Goal: Information Seeking & Learning: Learn about a topic

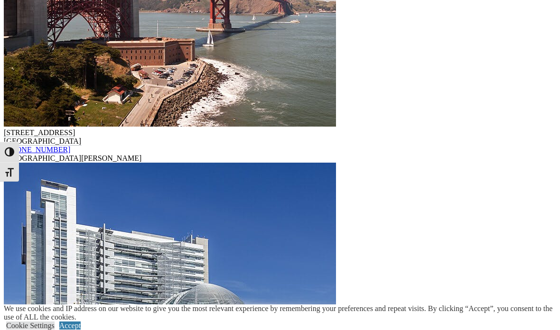
scroll to position [3560, 0]
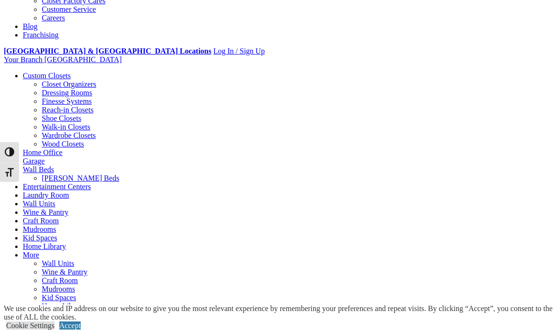
scroll to position [287, 0]
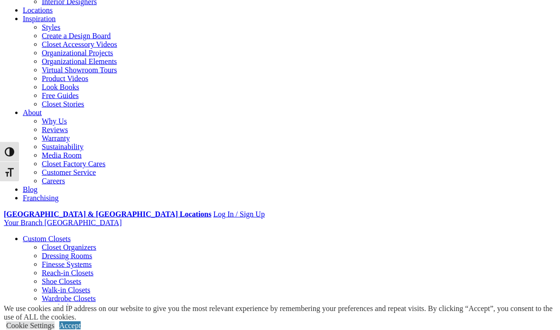
scroll to position [125, 0]
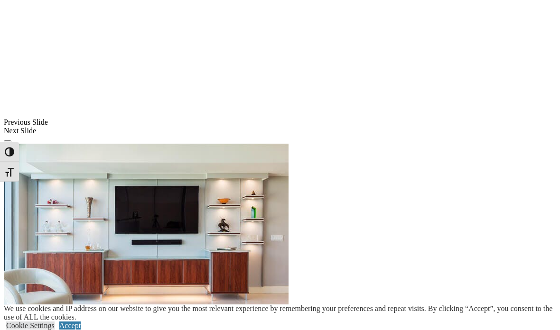
scroll to position [927, 0]
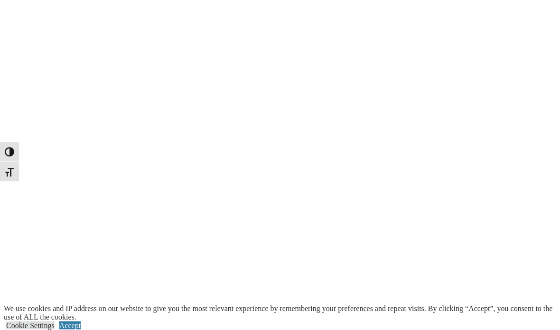
scroll to position [1107, 0]
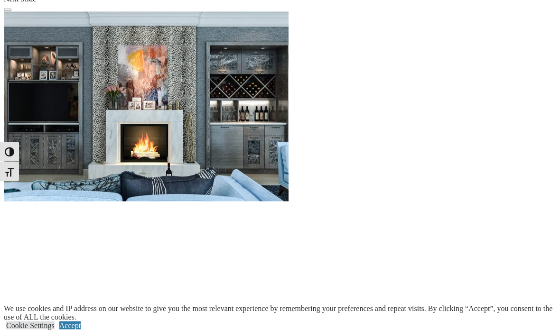
scroll to position [882, 0]
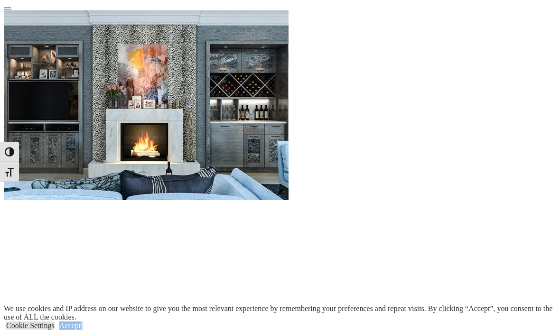
click at [302, 330] on div "We use cookies and IP address on our website to give you the most relevant expe…" at bounding box center [282, 318] width 556 height 26
